Goal: Navigation & Orientation: Understand site structure

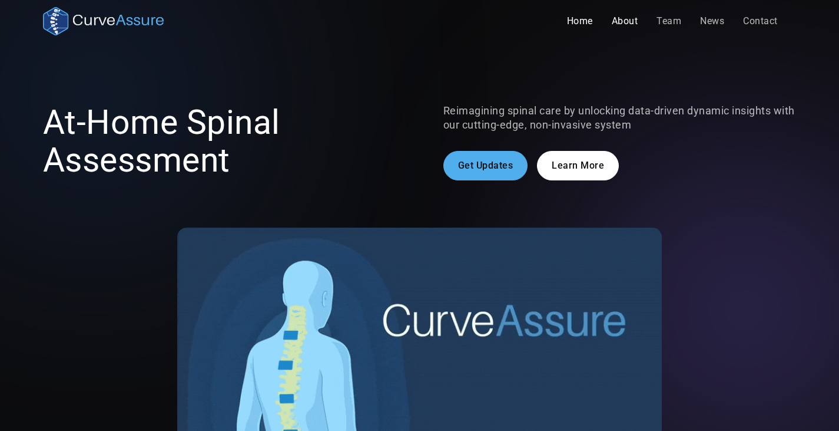
click at [621, 21] on link "About" at bounding box center [624, 21] width 45 height 24
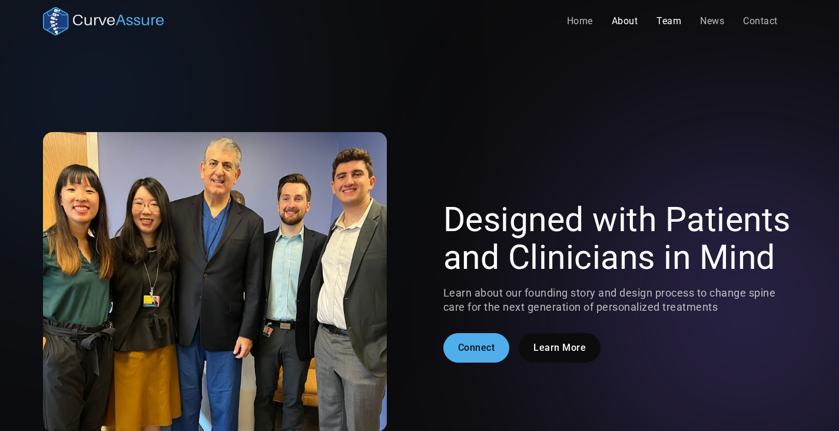
click at [668, 29] on link "Team" at bounding box center [669, 21] width 44 height 24
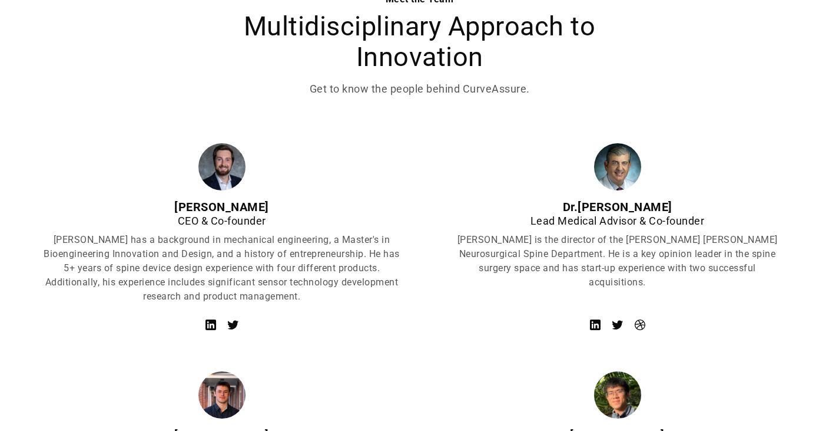
scroll to position [447, 0]
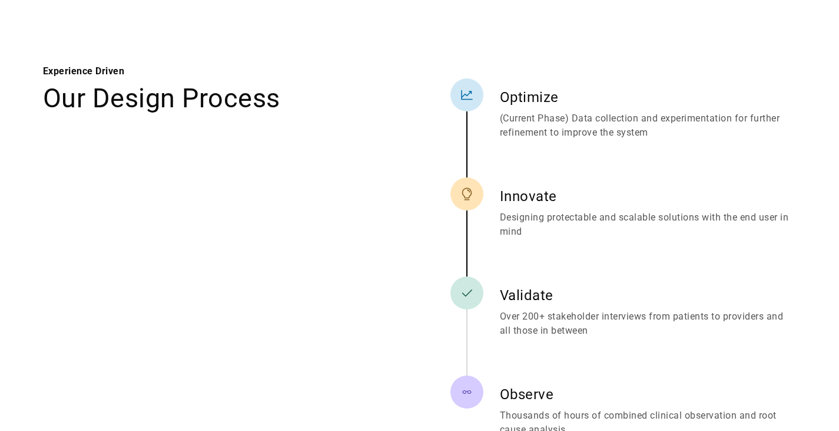
scroll to position [633, 0]
